Goal: Information Seeking & Learning: Learn about a topic

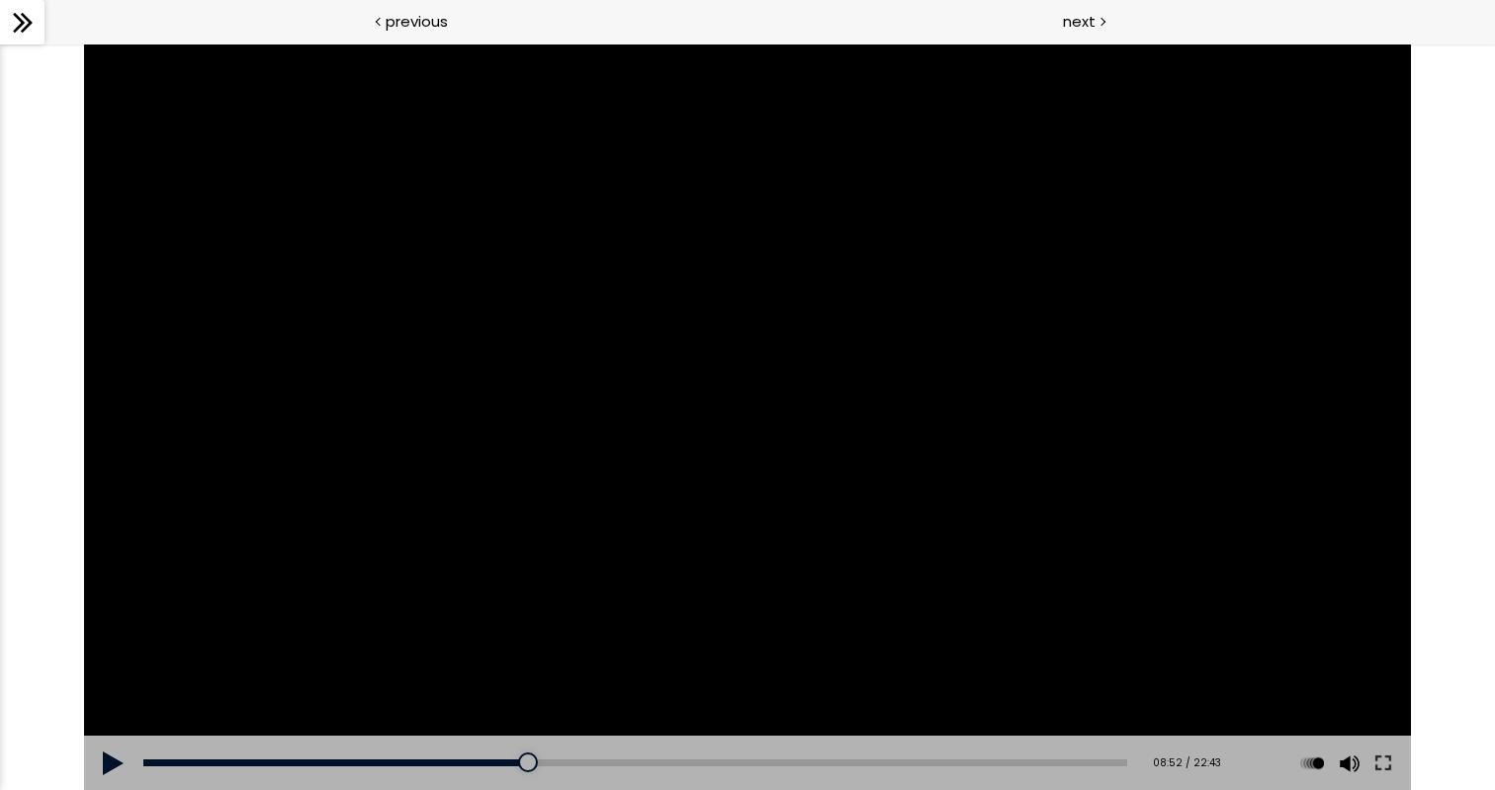
scroll to position [924, 0]
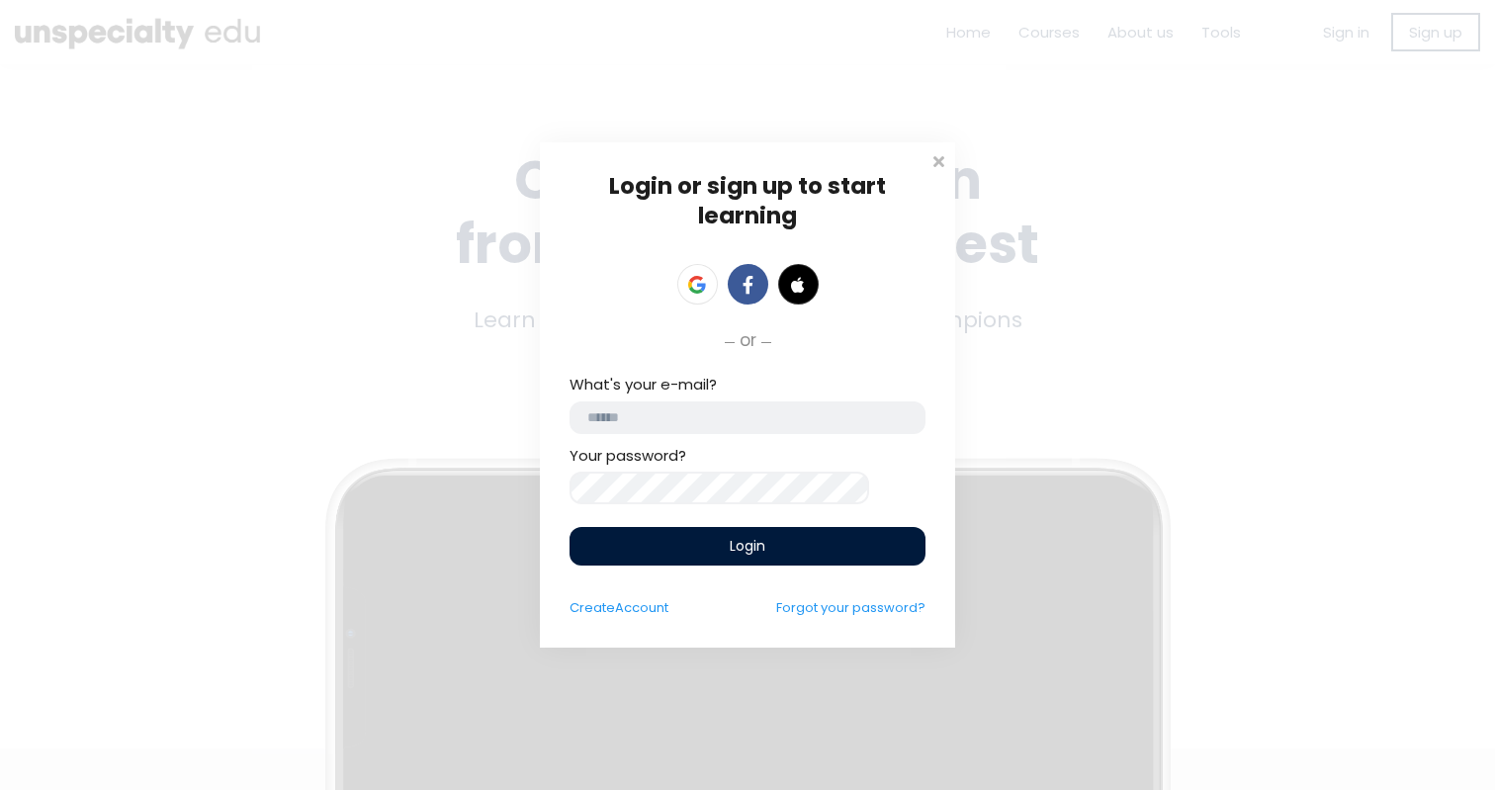
type input "**********"
click at [1022, 23] on div "Login or sign up to start learning Login to start learning Start learning" at bounding box center [747, 395] width 1495 height 790
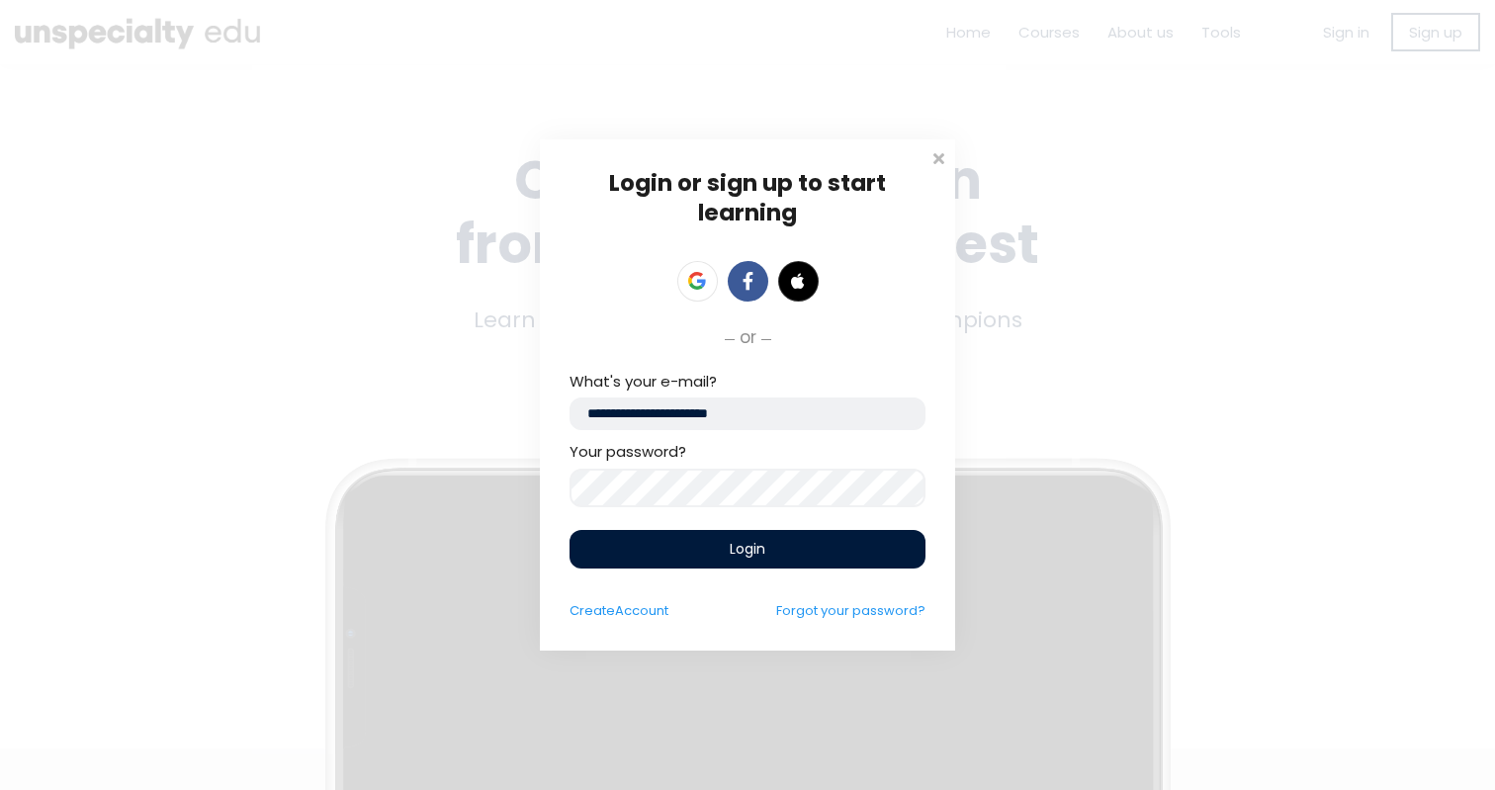
click at [867, 568] on div "Login" at bounding box center [748, 549] width 356 height 39
